Goal: Navigation & Orientation: Understand site structure

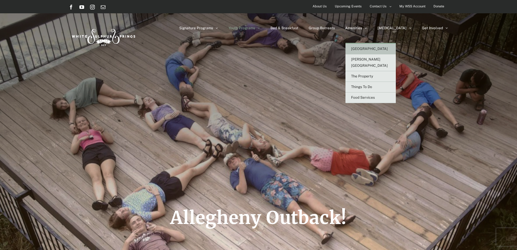
click at [381, 48] on span "[GEOGRAPHIC_DATA]" at bounding box center [369, 49] width 37 height 4
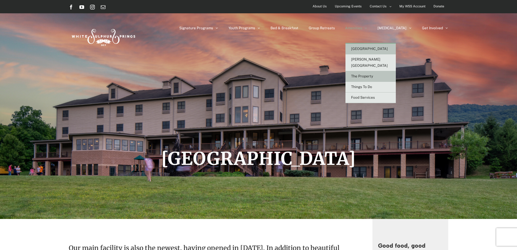
click at [373, 74] on span "The Property" at bounding box center [362, 76] width 22 height 4
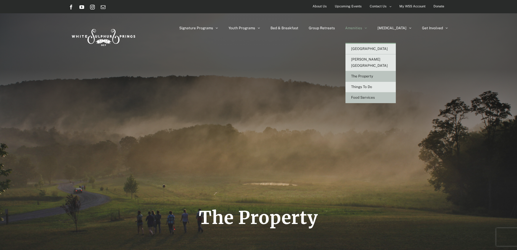
click at [390, 93] on link "Food Services" at bounding box center [370, 98] width 50 height 11
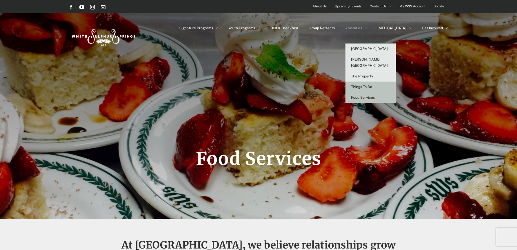
click at [372, 85] on span "Things To Do" at bounding box center [361, 87] width 21 height 4
